Goal: Task Accomplishment & Management: Complete application form

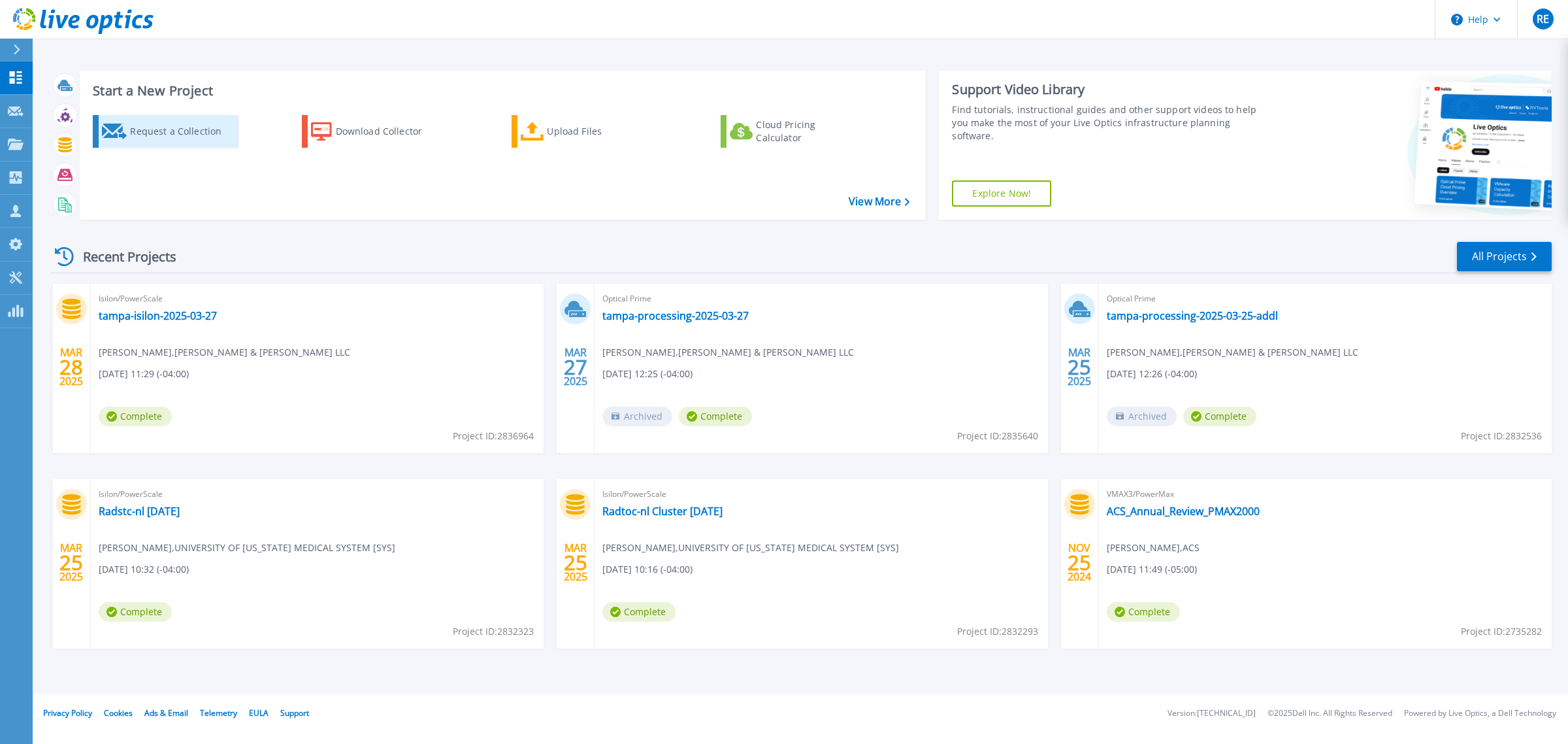
click at [205, 134] on div "Request a Collection" at bounding box center [182, 131] width 104 height 26
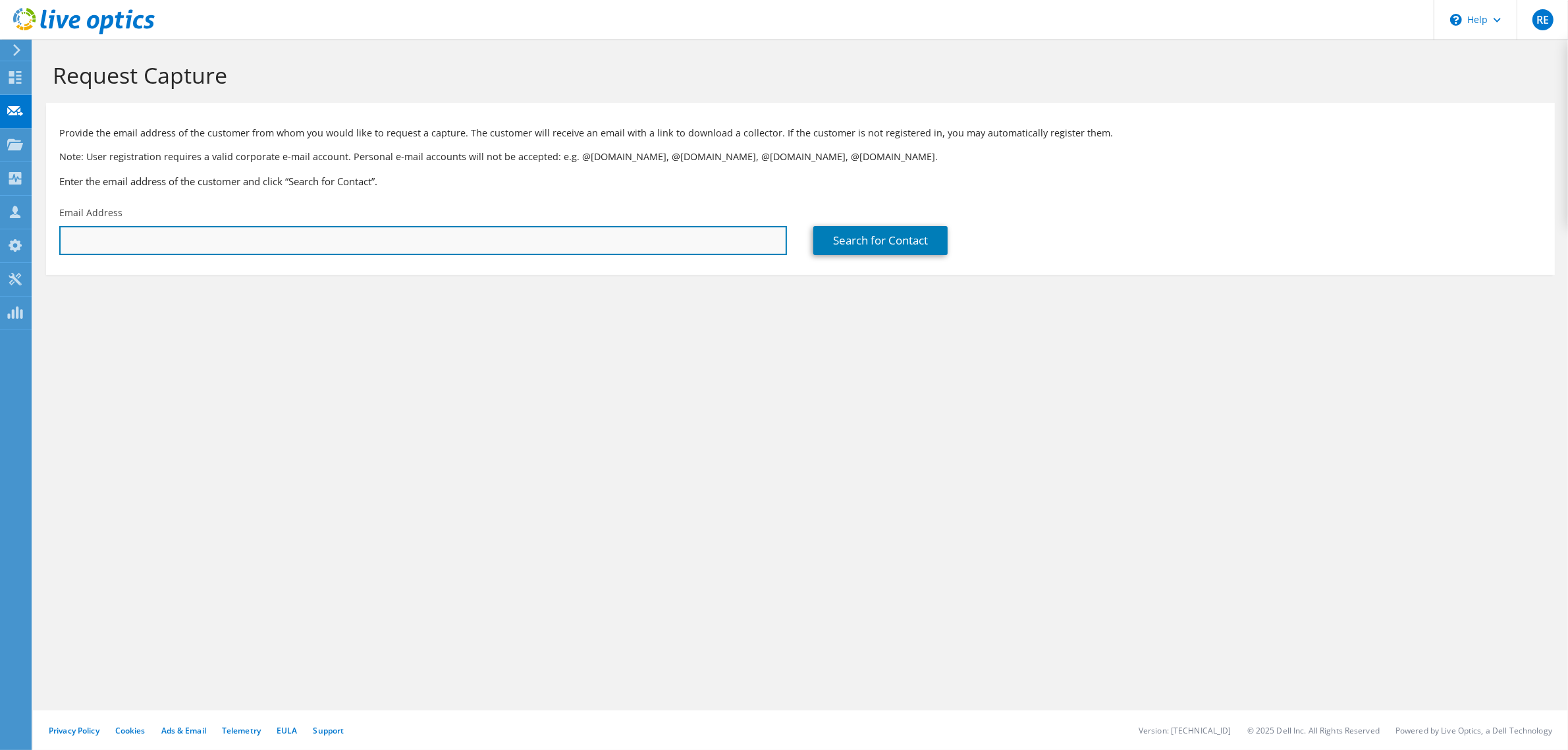
click at [280, 239] on input "text" at bounding box center [423, 240] width 728 height 29
paste input "mleal@mrc.org"
type input "mleal@mrc.org"
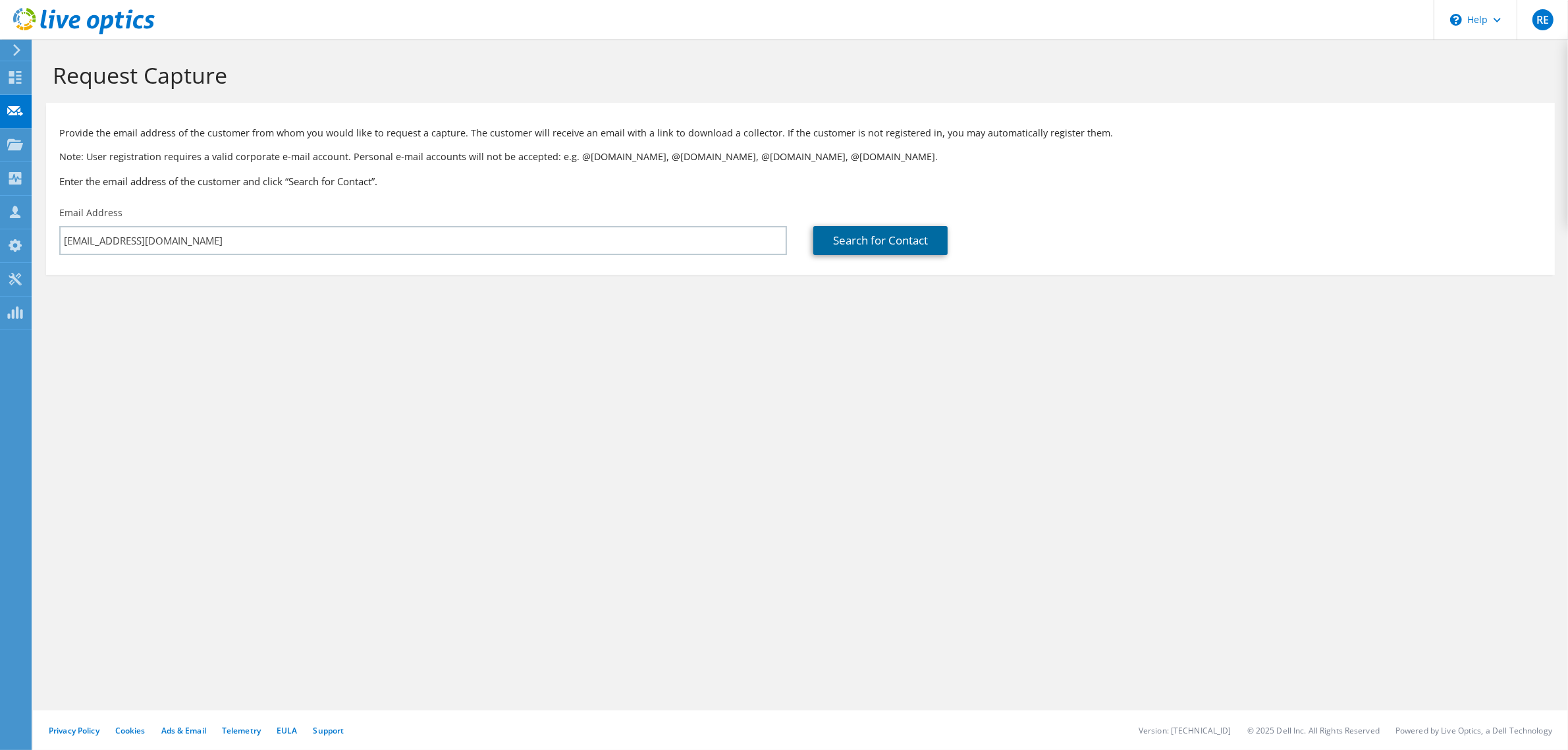
click at [877, 240] on link "Search for Contact" at bounding box center [881, 240] width 134 height 29
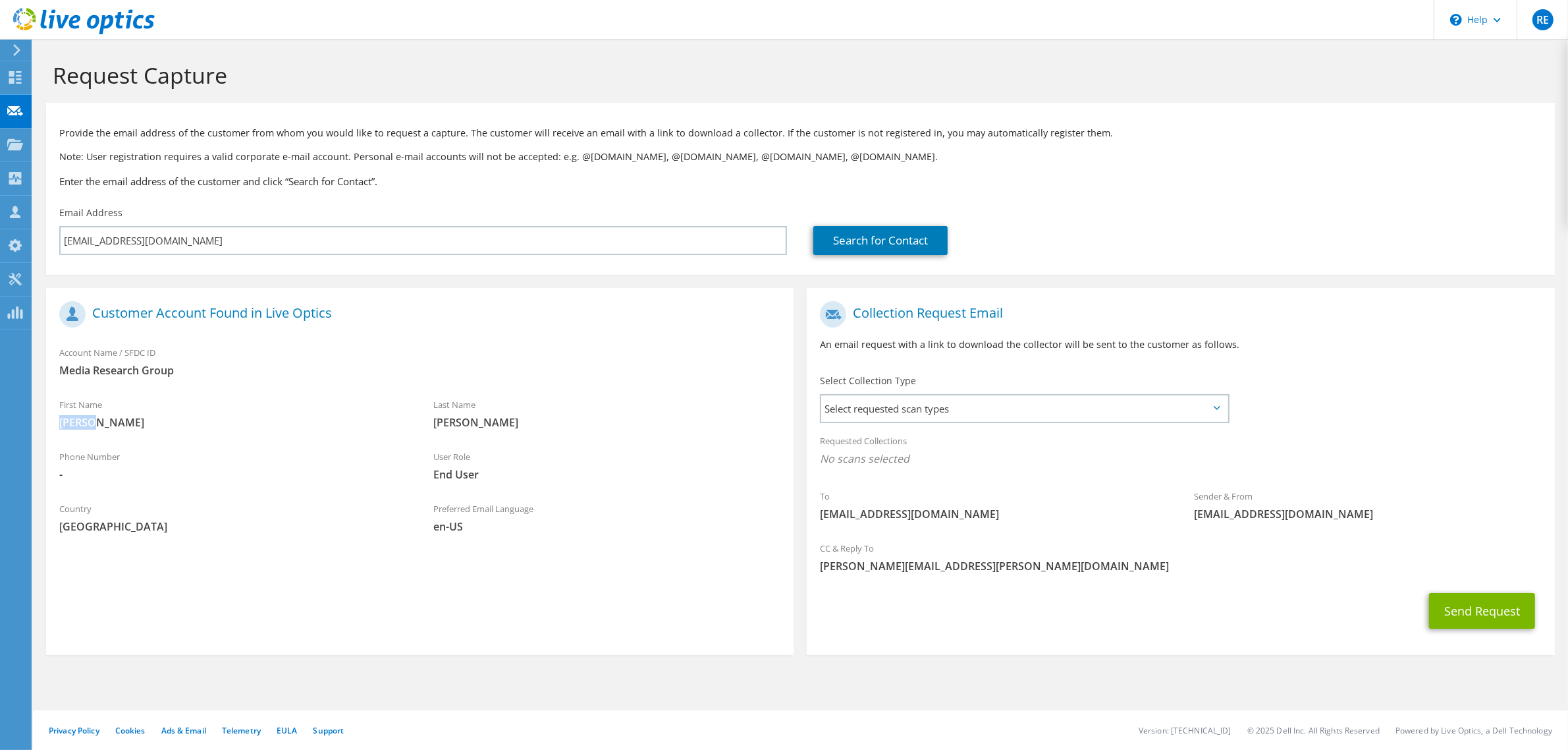
drag, startPoint x: 97, startPoint y: 423, endPoint x: 57, endPoint y: 418, distance: 40.3
click at [57, 418] on div "First Name Miguel" at bounding box center [233, 413] width 374 height 46
copy span "Miguel"
click at [979, 413] on span "Select requested scan types" at bounding box center [1023, 408] width 405 height 26
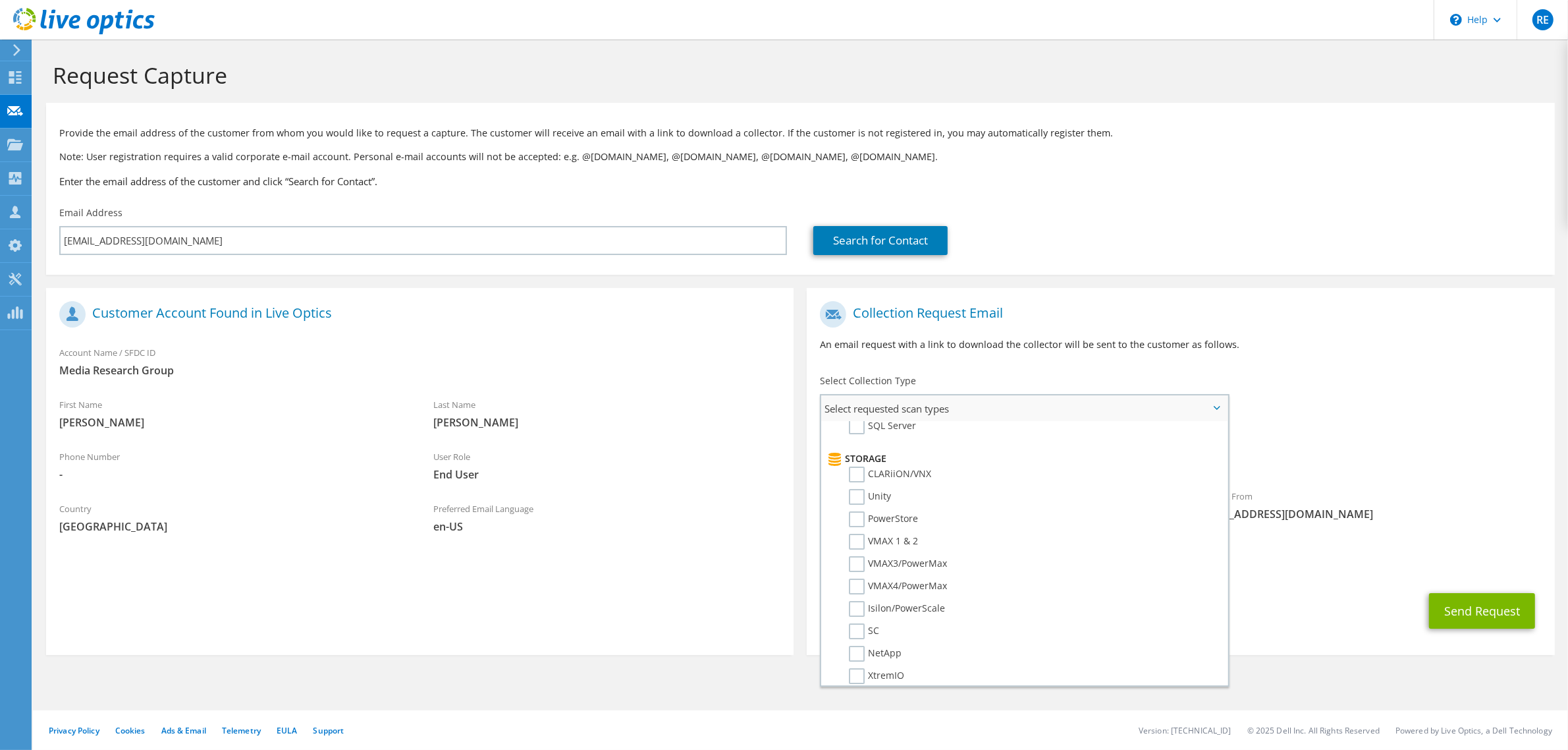
scroll to position [211, 0]
click at [858, 595] on label "Isilon/PowerScale" at bounding box center [897, 603] width 96 height 16
click at [0, 0] on input "Isilon/PowerScale" at bounding box center [0, 0] width 0 height 0
click at [1302, 618] on div "Send Request" at bounding box center [1180, 615] width 748 height 49
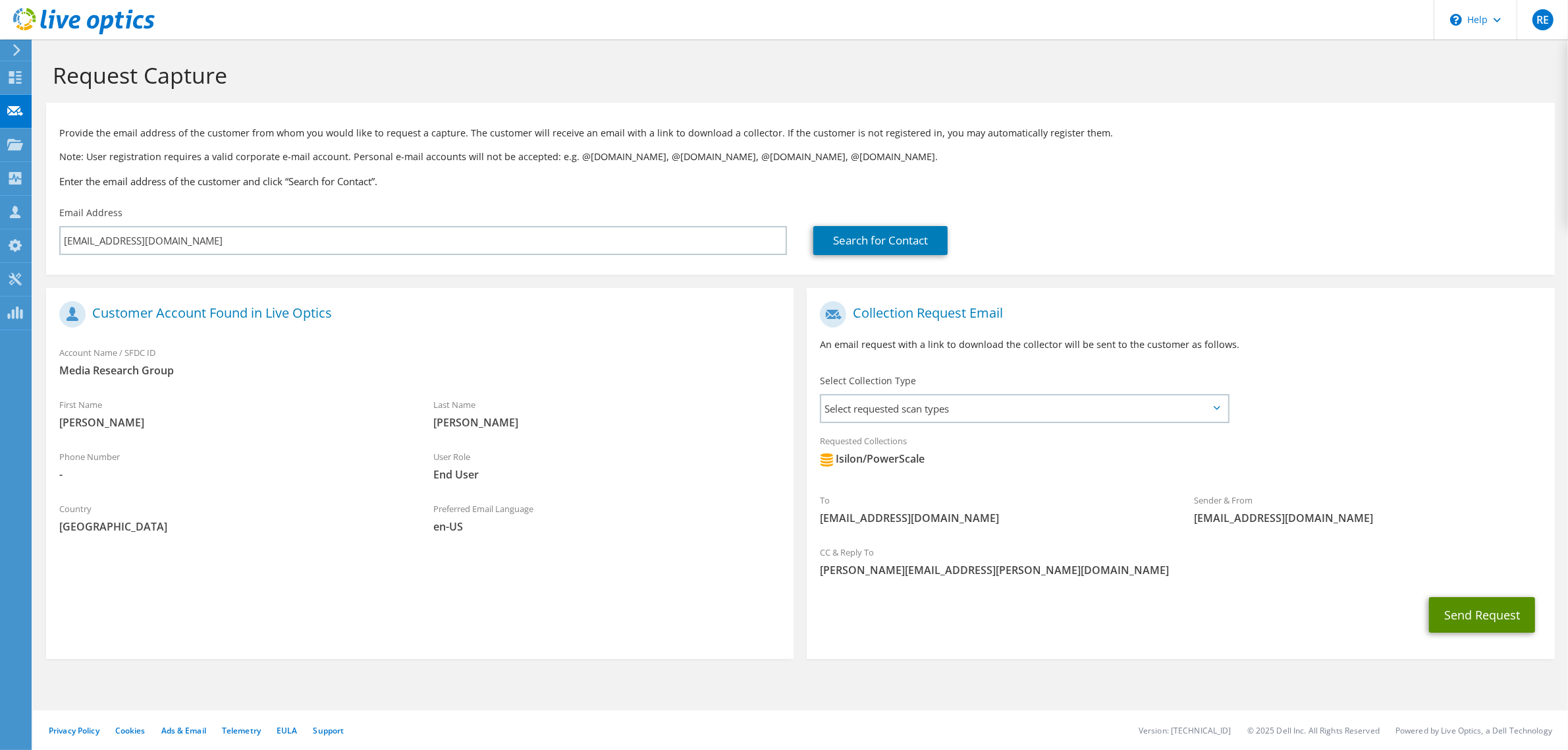
click at [1477, 611] on button "Send Request" at bounding box center [1482, 615] width 106 height 35
